Goal: Task Accomplishment & Management: Manage account settings

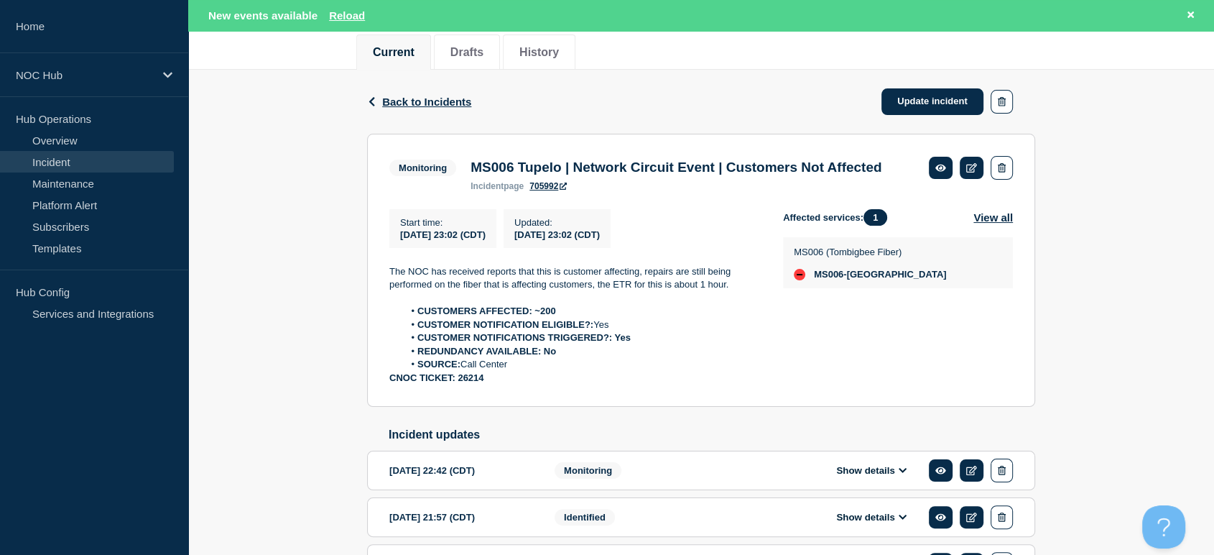
drag, startPoint x: 387, startPoint y: 273, endPoint x: 585, endPoint y: 399, distance: 234.2
click at [585, 399] on section "Monitoring MS006 Tupelo | Network Circuit Event | Customers Not Affected incide…" at bounding box center [701, 270] width 668 height 273
copy div "[DATE] 23:02 (CDT) Updated : [DATE] 23:02 (CDT) The NOC has received reports th…"
click at [933, 101] on link "Update incident" at bounding box center [933, 101] width 102 height 27
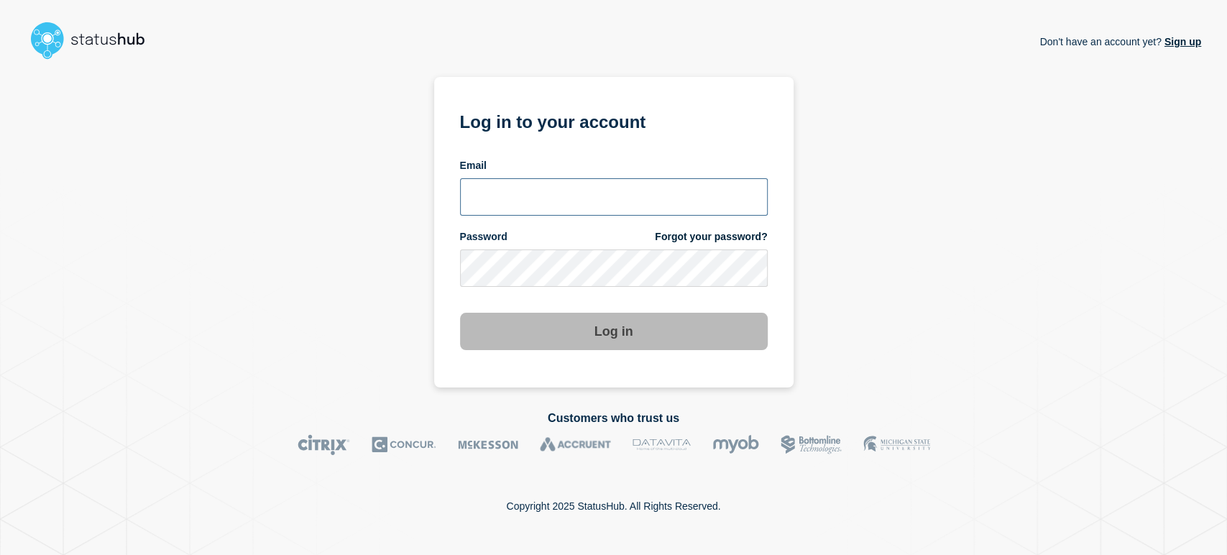
click at [551, 201] on input "email input" at bounding box center [614, 196] width 308 height 37
click at [572, 222] on form "Log in to your account Email Password Forgot your password? Log in" at bounding box center [614, 228] width 308 height 243
click at [554, 206] on input "email input" at bounding box center [614, 196] width 308 height 37
type input "sean.webb@conexon.us"
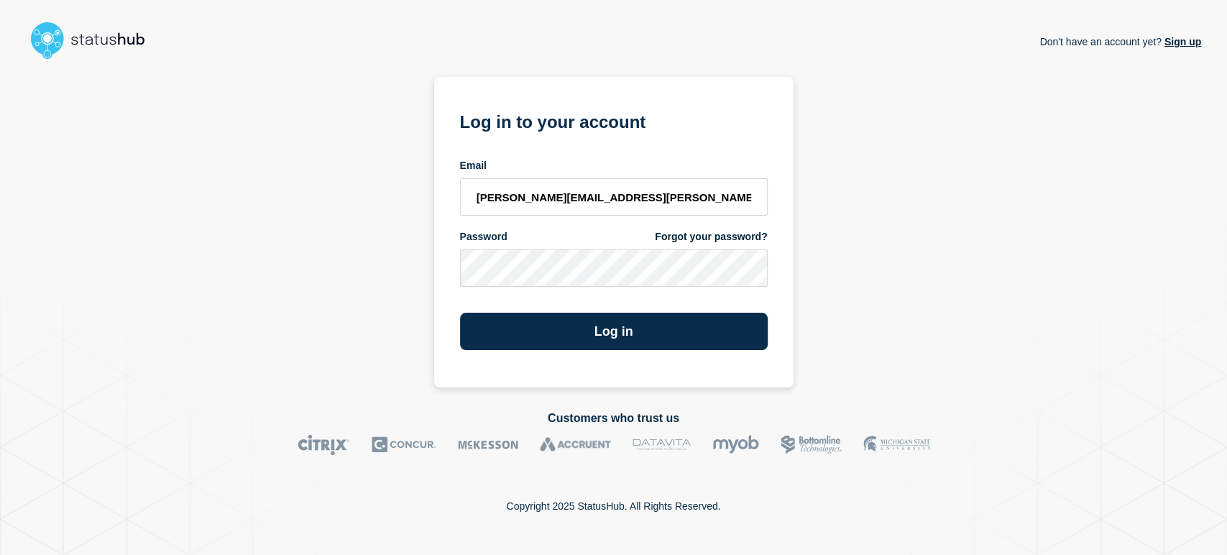
click at [460, 313] on button "Log in" at bounding box center [614, 331] width 308 height 37
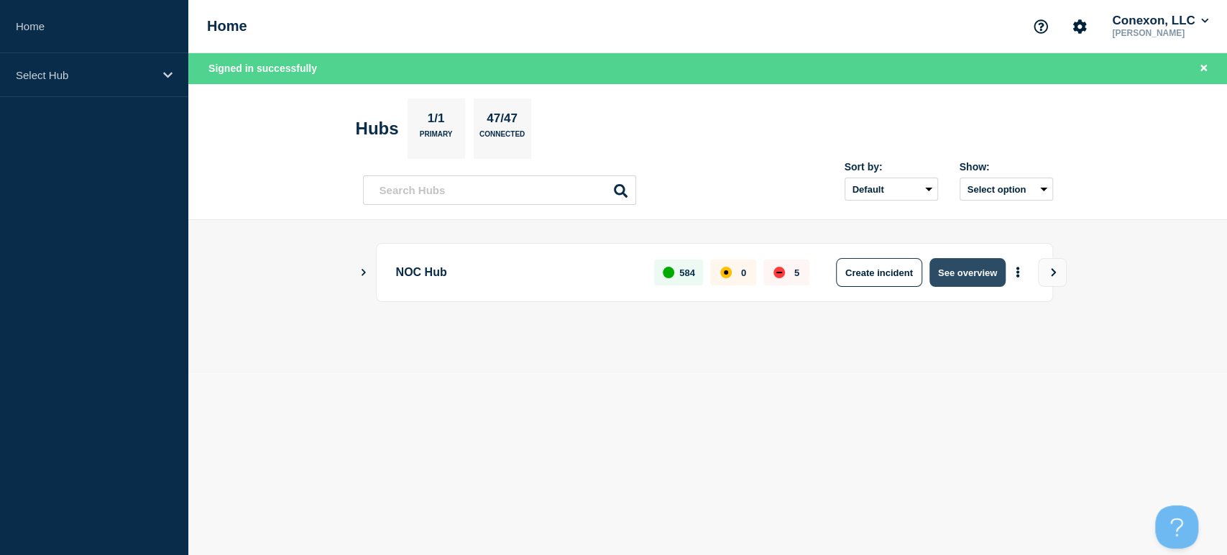
click at [969, 266] on button "See overview" at bounding box center [967, 272] width 76 height 29
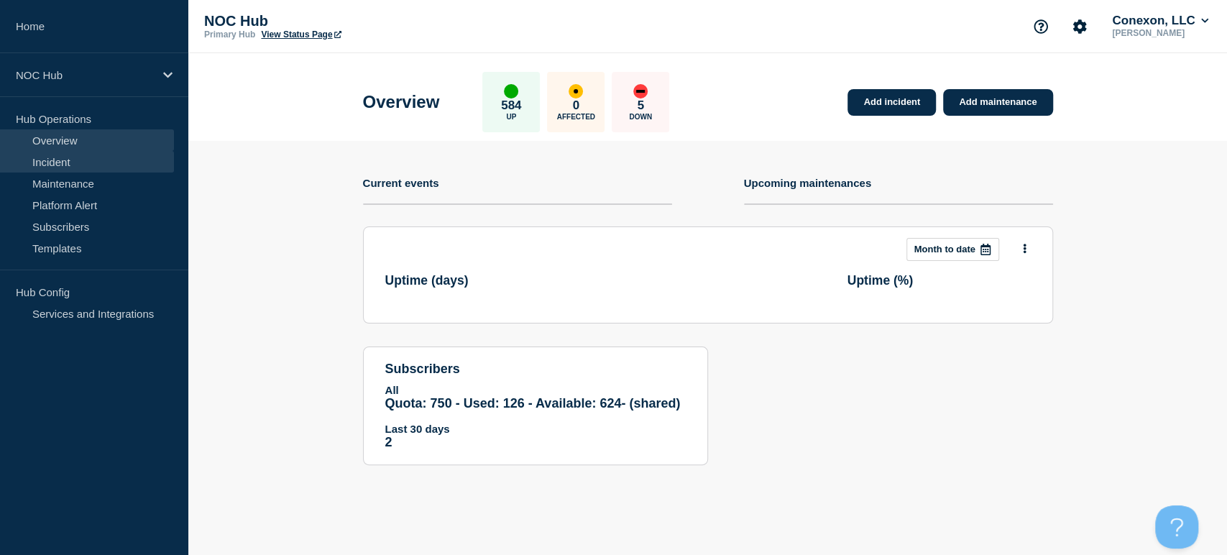
click at [60, 153] on link "Incident" at bounding box center [87, 162] width 174 height 22
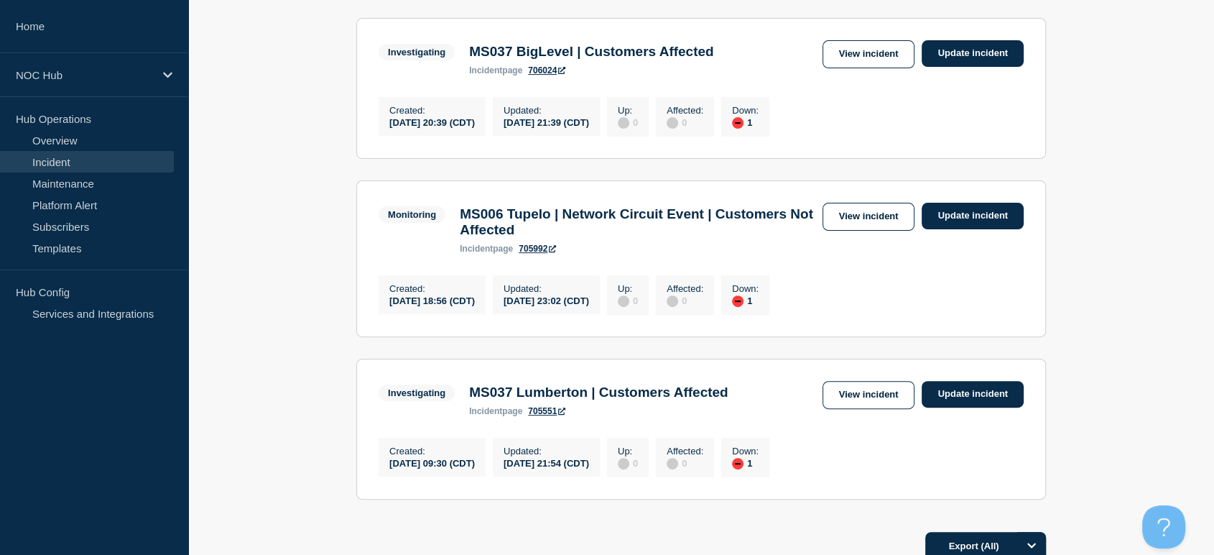
scroll to position [558, 0]
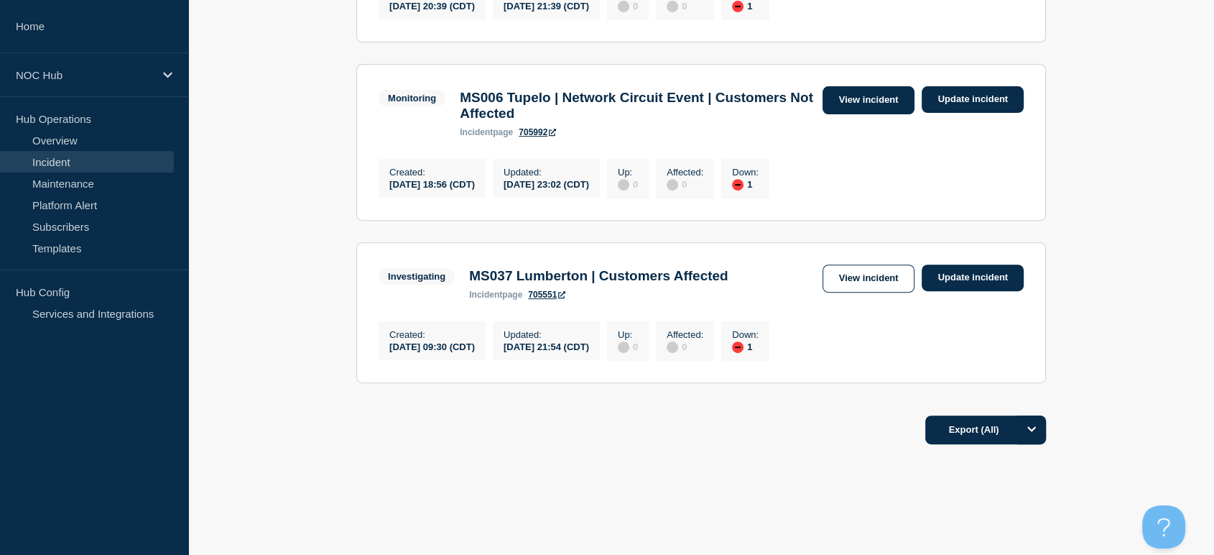
click at [887, 97] on link "View incident" at bounding box center [869, 100] width 93 height 28
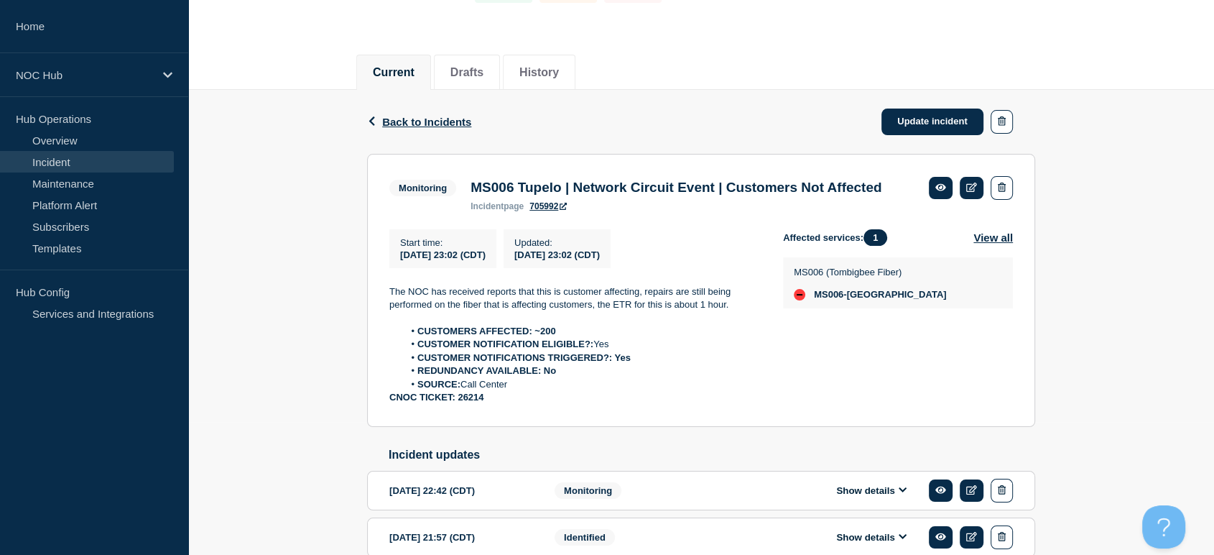
scroll to position [160, 0]
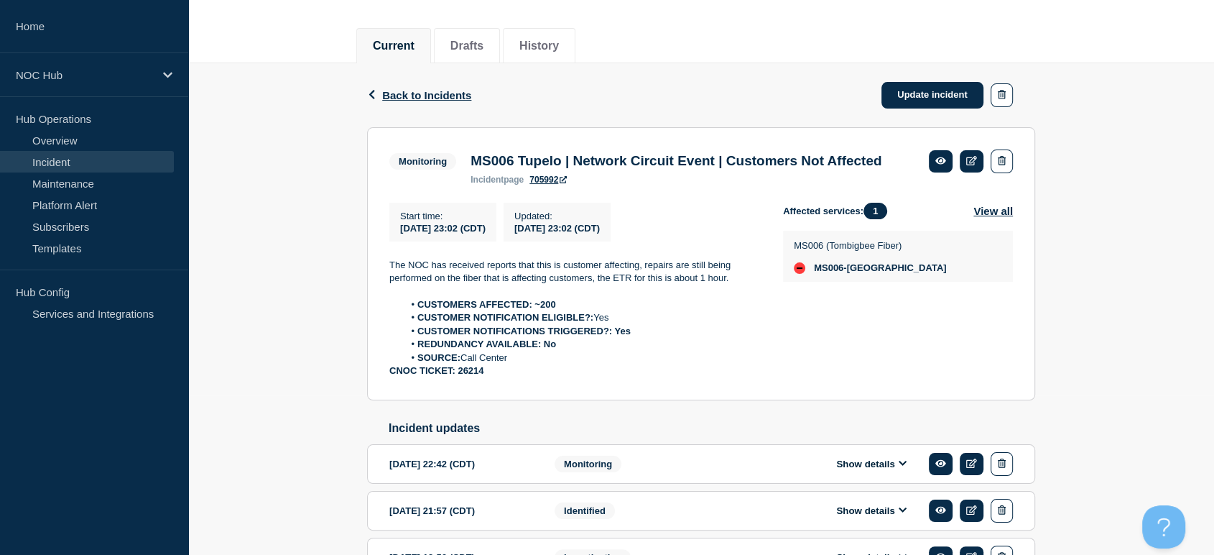
drag, startPoint x: 387, startPoint y: 286, endPoint x: 517, endPoint y: 401, distance: 173.6
click at [517, 400] on section "Monitoring MS006 Tupelo | Network Circuit Event | Customers Not Affected incide…" at bounding box center [701, 263] width 668 height 273
copy div "The NOC has received reports that this is customer affecting, repairs are still…"
click at [913, 87] on link "Update incident" at bounding box center [933, 95] width 102 height 27
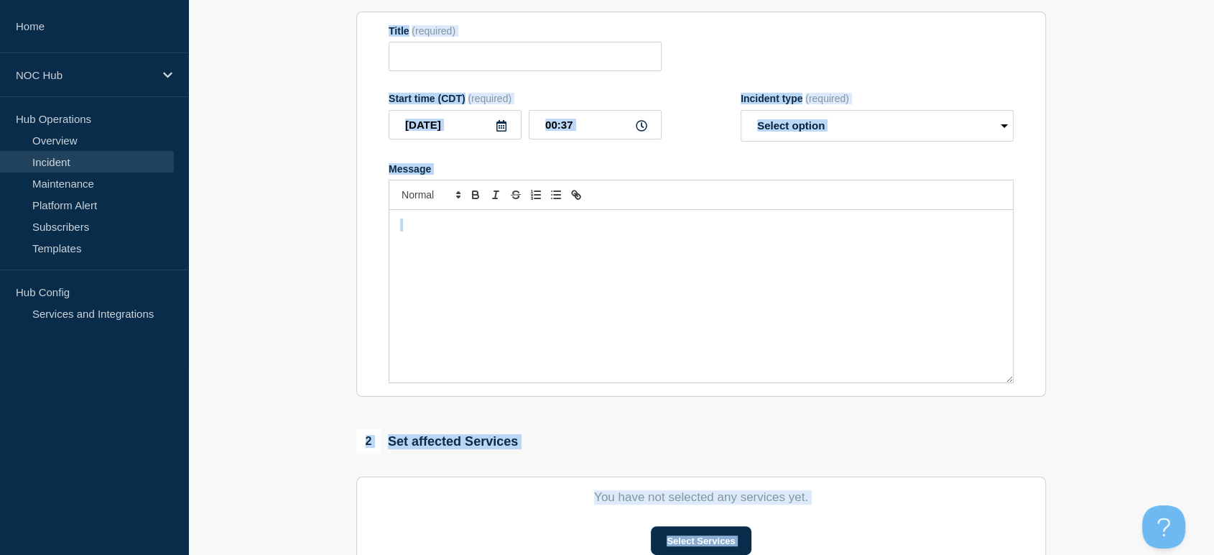
type input "MS006 Tupelo | Network Circuit Event | Customers Not Affected"
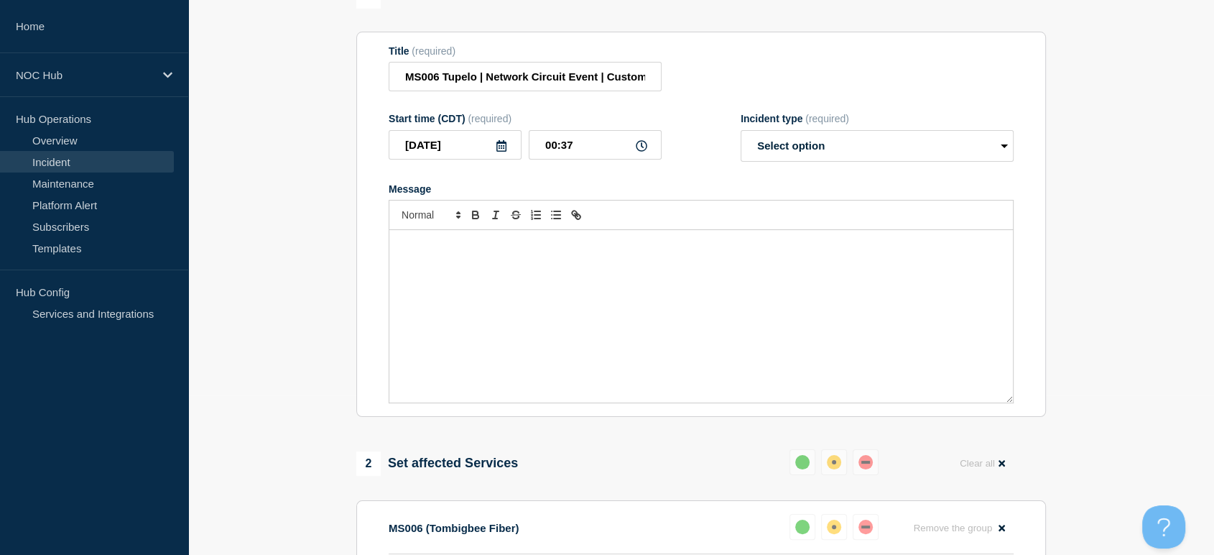
click at [466, 286] on div "Message" at bounding box center [701, 316] width 624 height 172
paste div "Message"
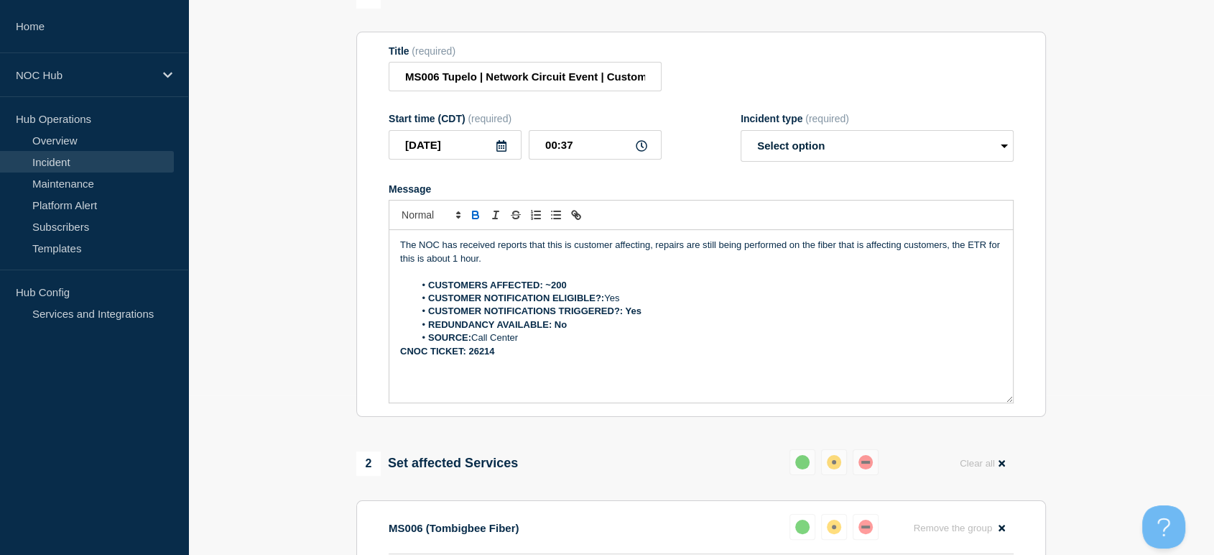
click at [403, 356] on strong "CNOC TICKET: 26214" at bounding box center [447, 351] width 94 height 11
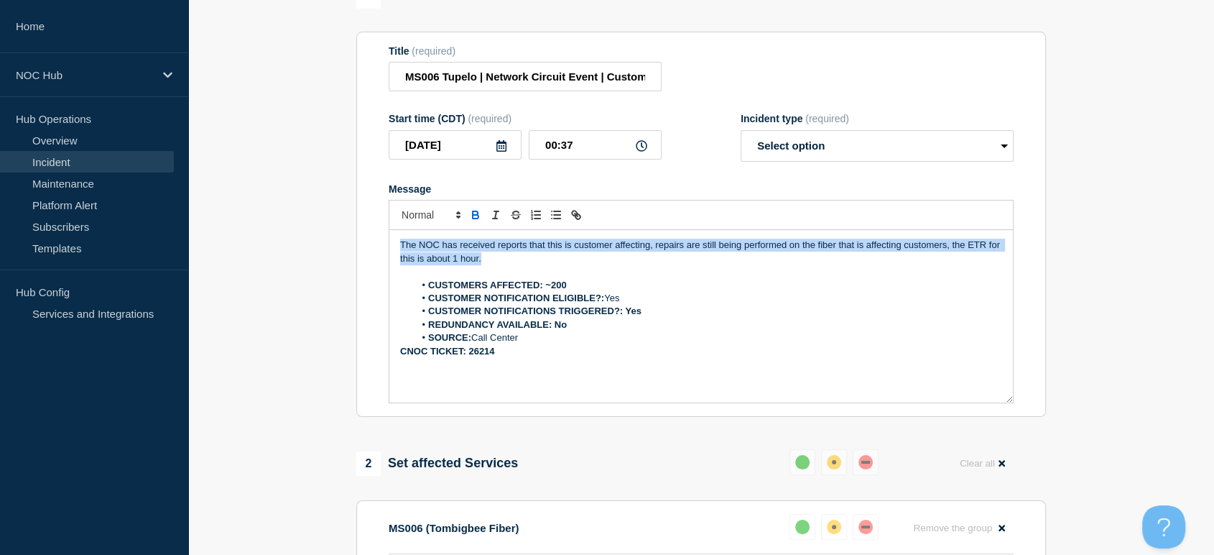
drag, startPoint x: 493, startPoint y: 269, endPoint x: 388, endPoint y: 246, distance: 107.6
click at [389, 246] on div "The NOC has received reports that this is customer affecting, repairs are still…" at bounding box center [701, 316] width 625 height 173
click at [851, 148] on select "Select option Investigating Identified Monitoring Resolved" at bounding box center [877, 146] width 273 height 32
select select "monitoring"
click at [741, 138] on select "Select option Investigating Identified Monitoring Resolved" at bounding box center [877, 146] width 273 height 32
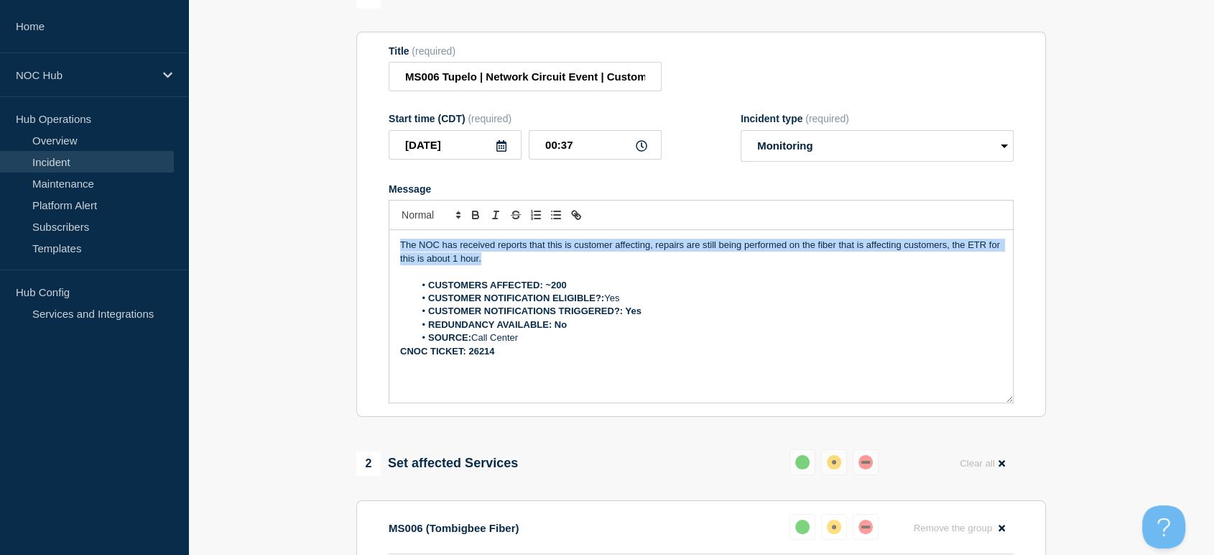
click at [474, 275] on p "Message" at bounding box center [701, 271] width 602 height 13
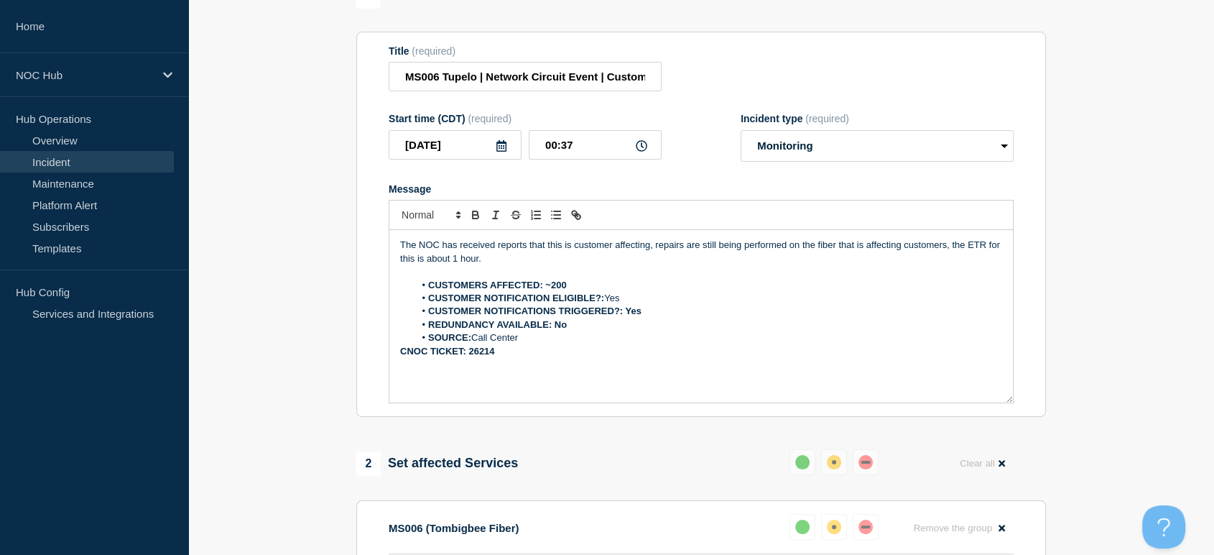
click at [474, 275] on p "Message" at bounding box center [701, 271] width 602 height 13
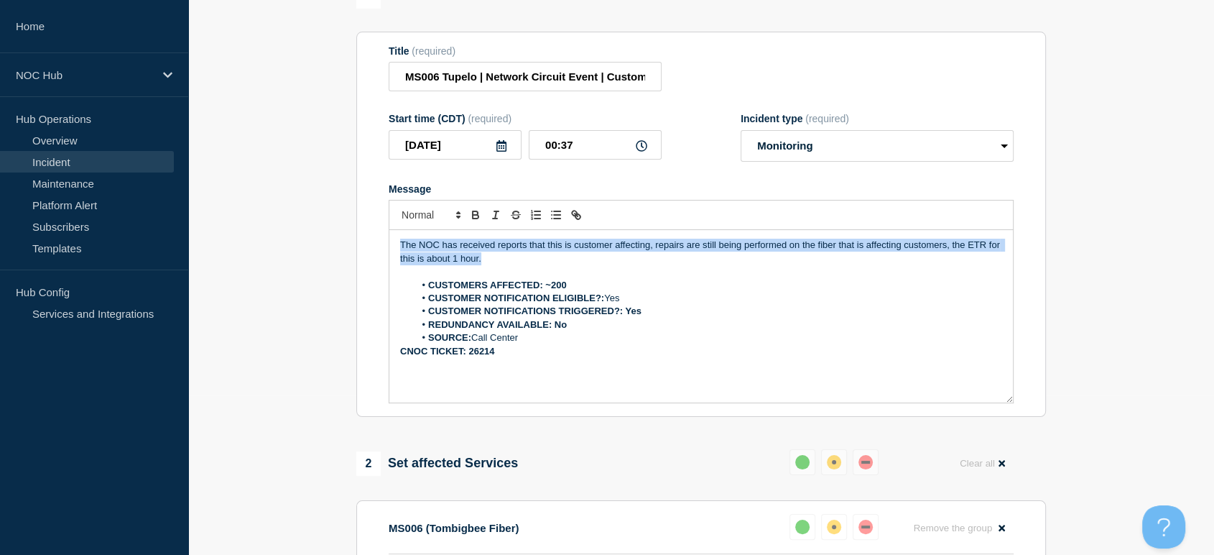
drag, startPoint x: 491, startPoint y: 267, endPoint x: 401, endPoint y: 257, distance: 90.4
click at [401, 257] on p "The NOC has received reports that this is customer affecting, repairs are still…" at bounding box center [701, 252] width 602 height 27
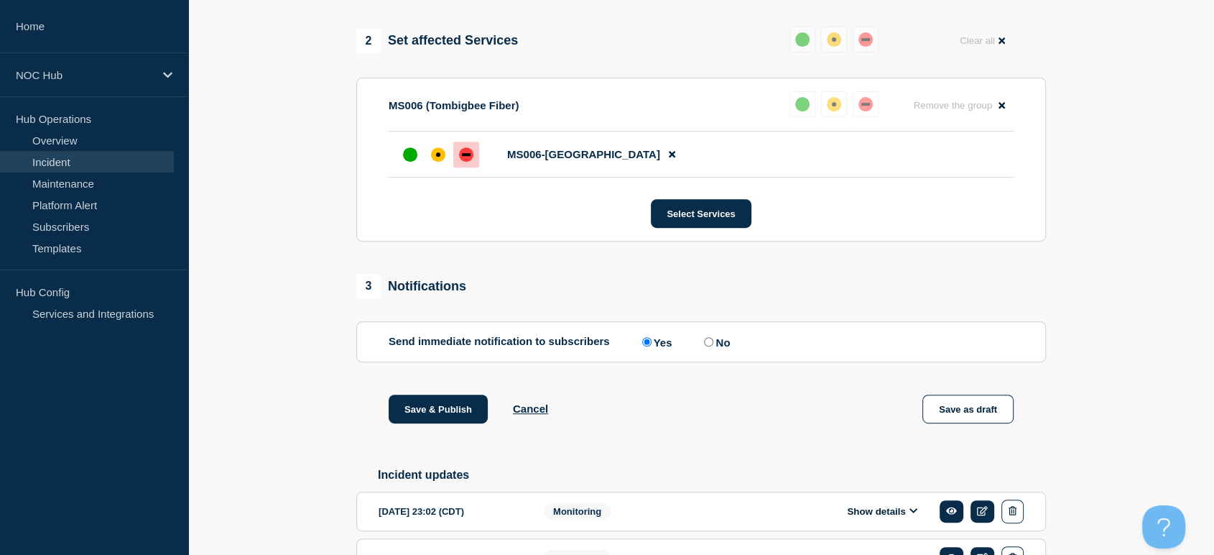
scroll to position [719, 0]
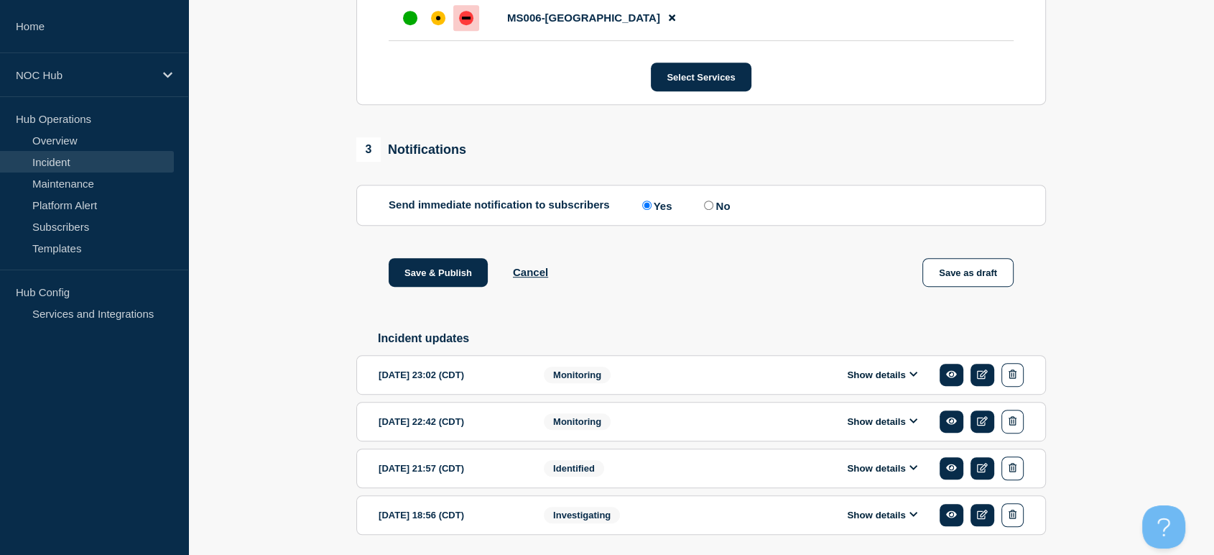
click at [709, 210] on input "No" at bounding box center [708, 204] width 9 height 9
radio input "true"
radio input "false"
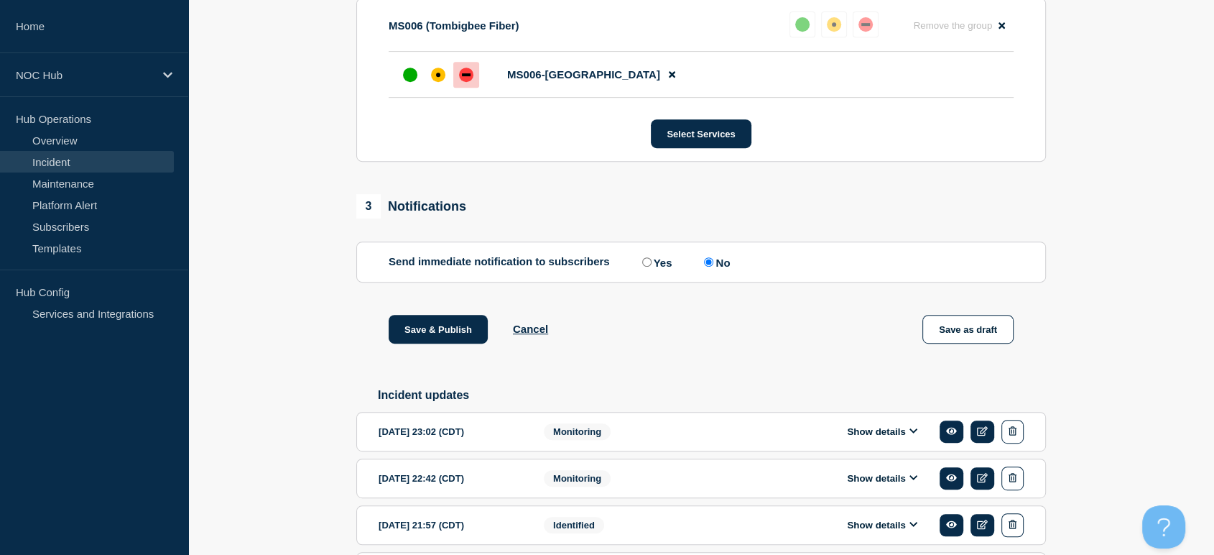
scroll to position [638, 0]
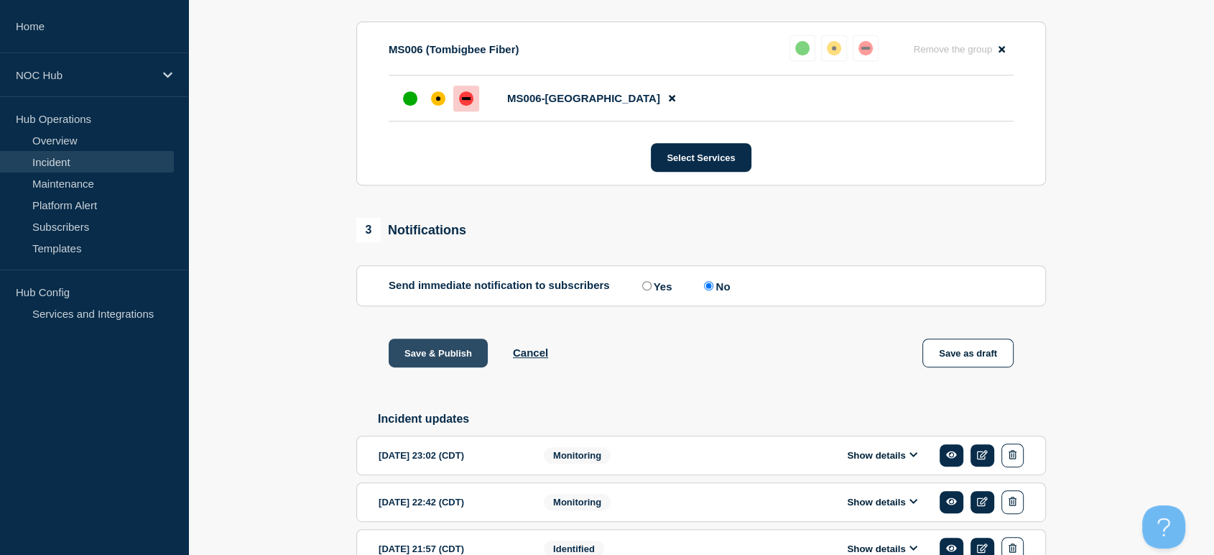
click at [456, 352] on button "Save & Publish" at bounding box center [438, 352] width 99 height 29
